Goal: Find specific page/section

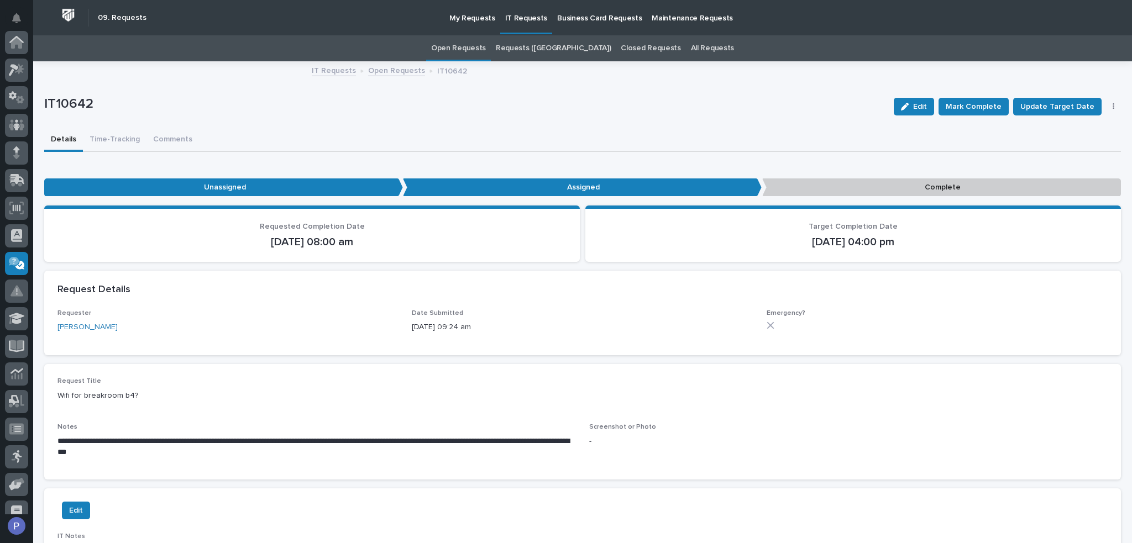
scroll to position [152, 0]
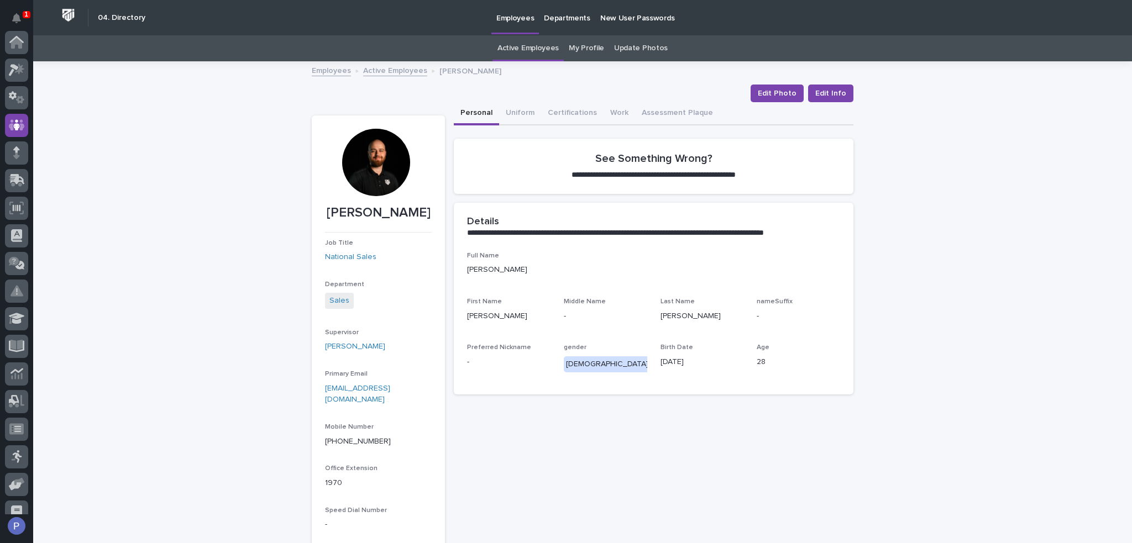
scroll to position [83, 0]
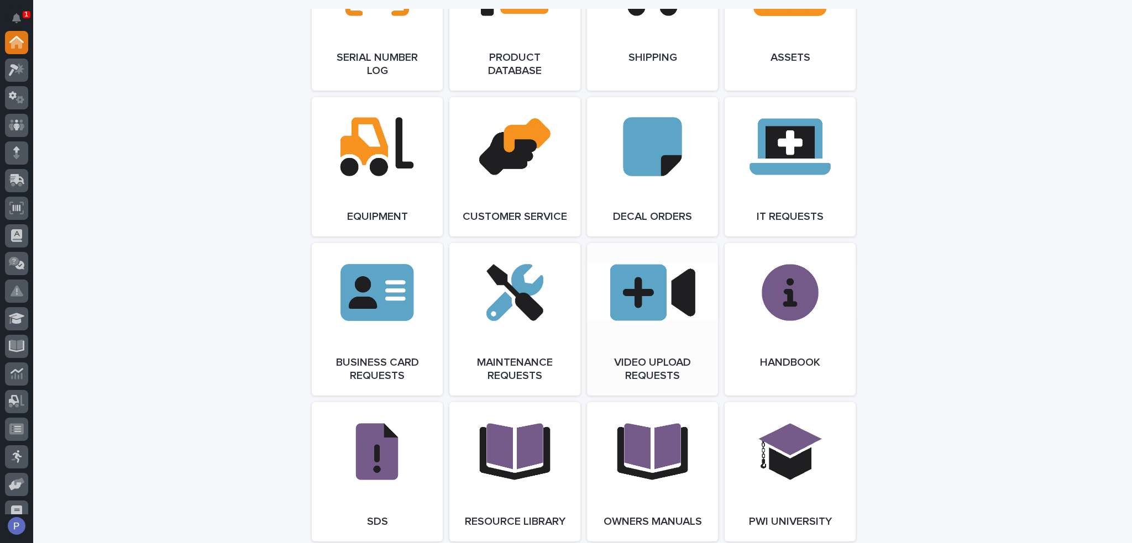
scroll to position [1437, 0]
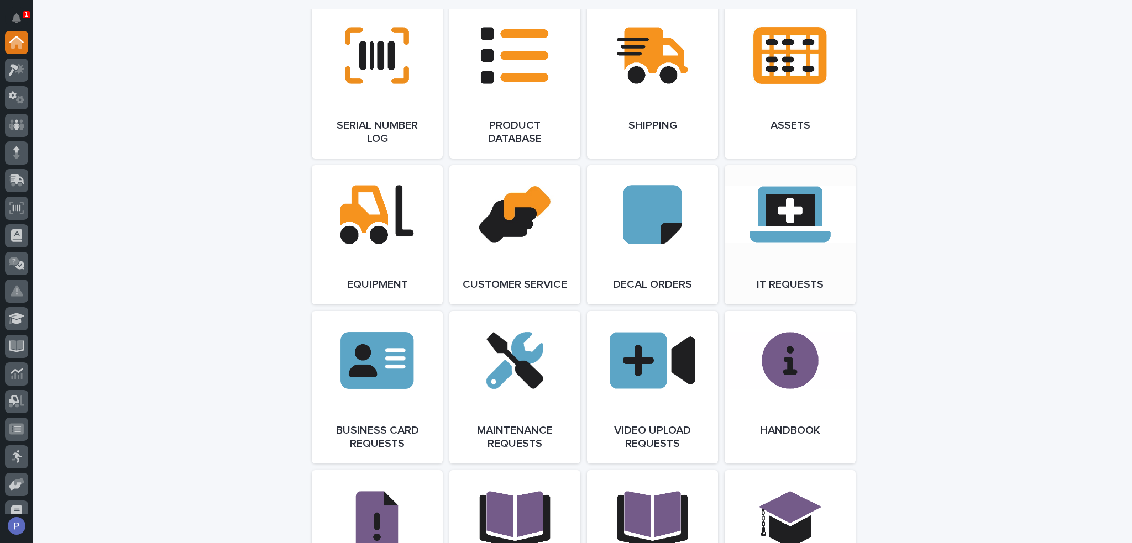
click at [802, 223] on link "Open Link" at bounding box center [790, 234] width 131 height 139
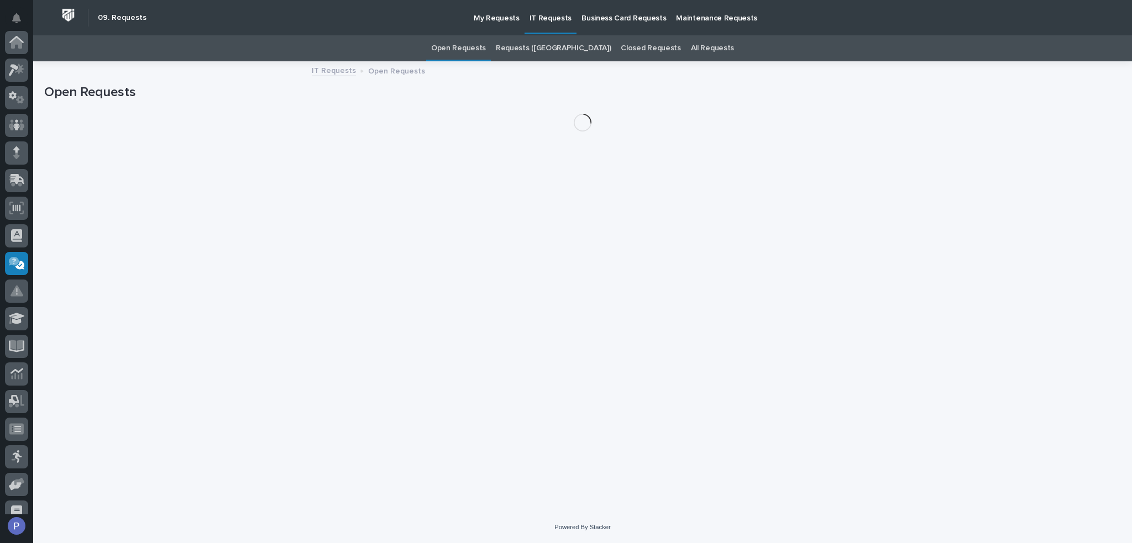
scroll to position [152, 0]
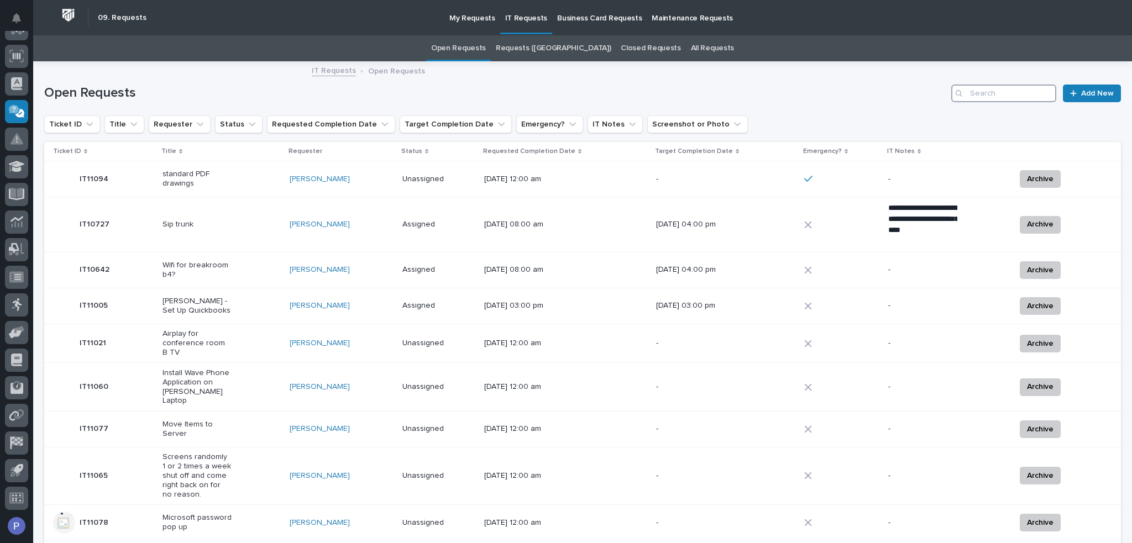
click at [984, 95] on input "Search" at bounding box center [1003, 94] width 105 height 18
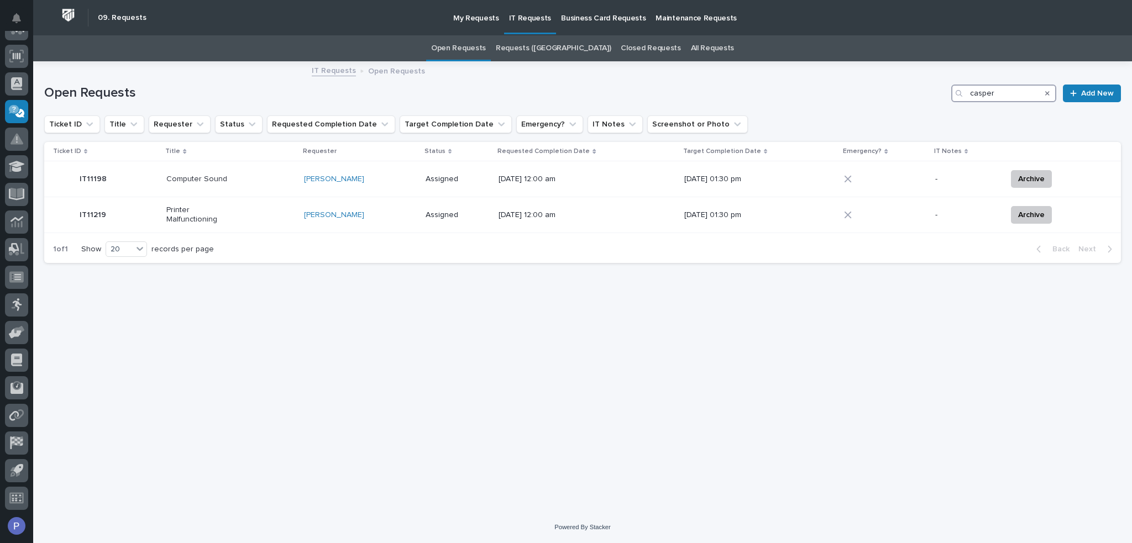
type input "casper"
